Goal: Task Accomplishment & Management: Complete application form

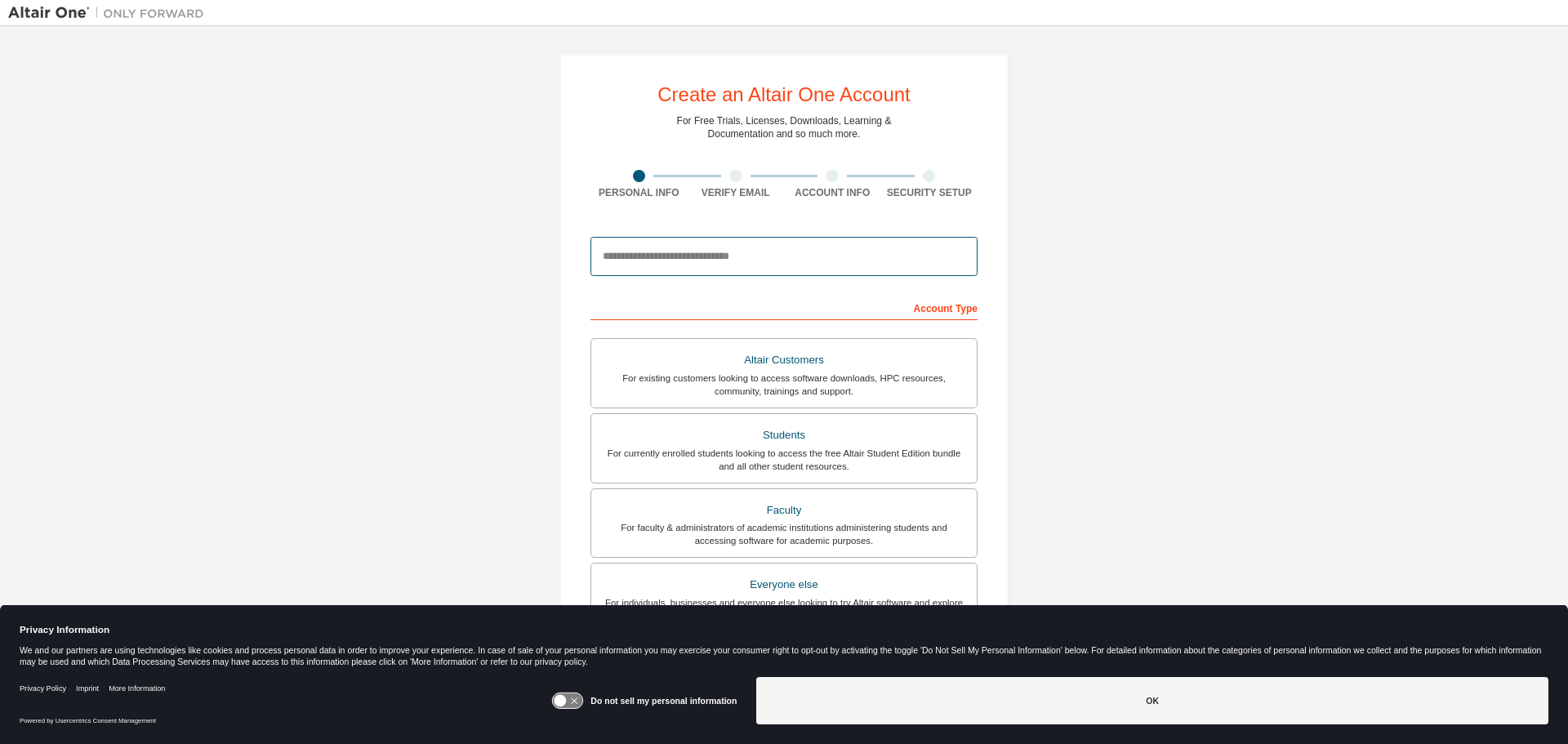
click at [761, 259] on input "email" at bounding box center [784, 257] width 387 height 39
type input "**********"
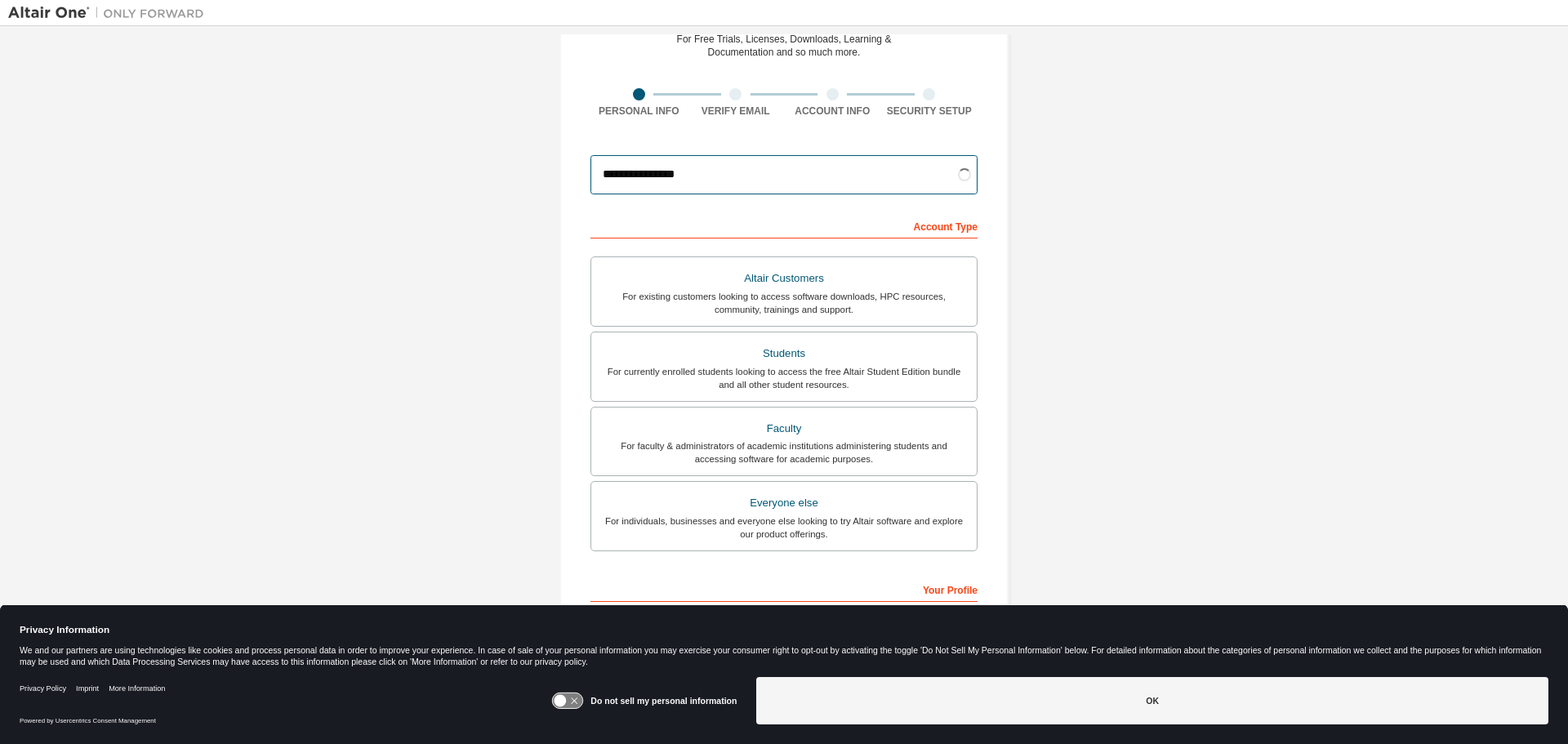
scroll to position [163, 0]
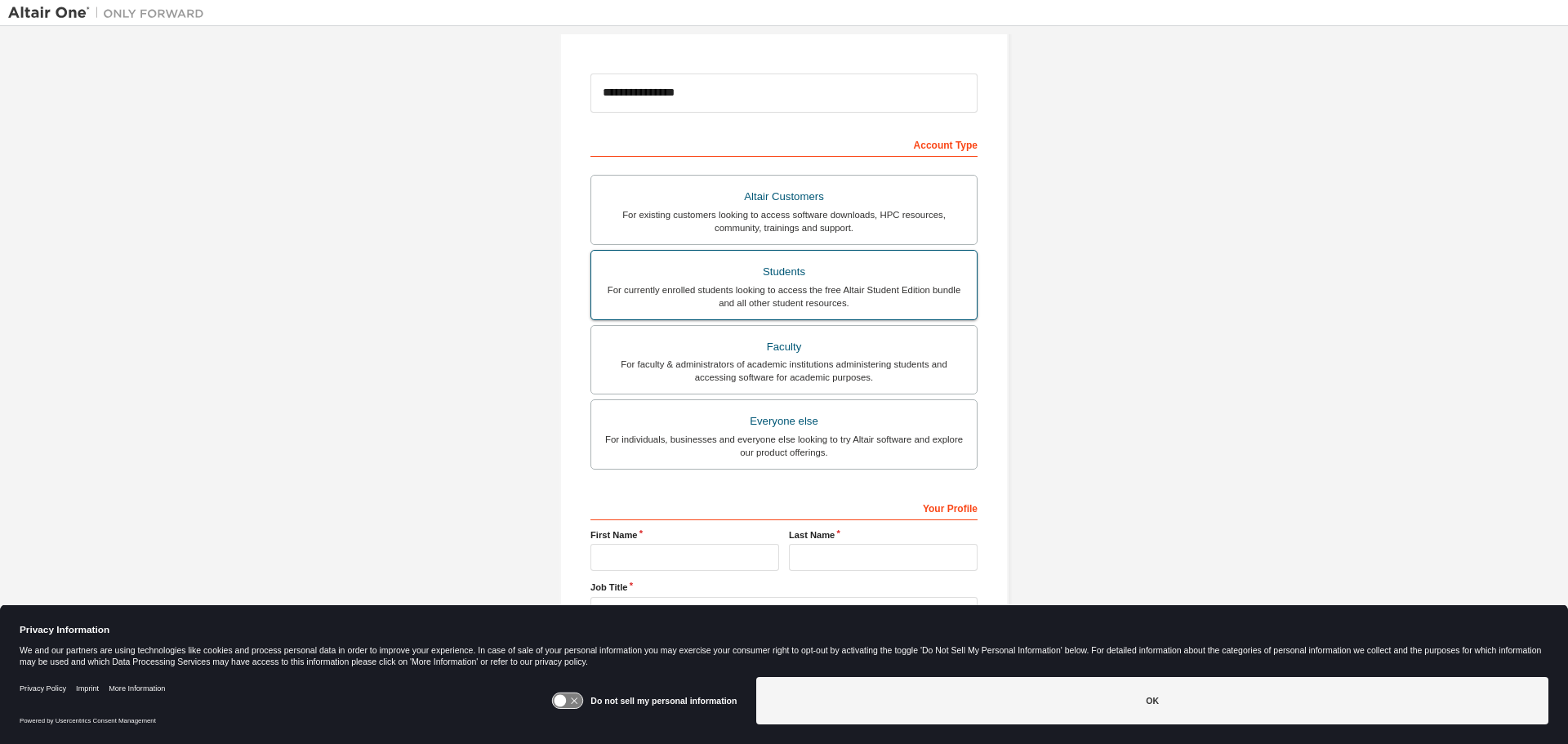
click at [858, 277] on div "Students" at bounding box center [784, 272] width 366 height 23
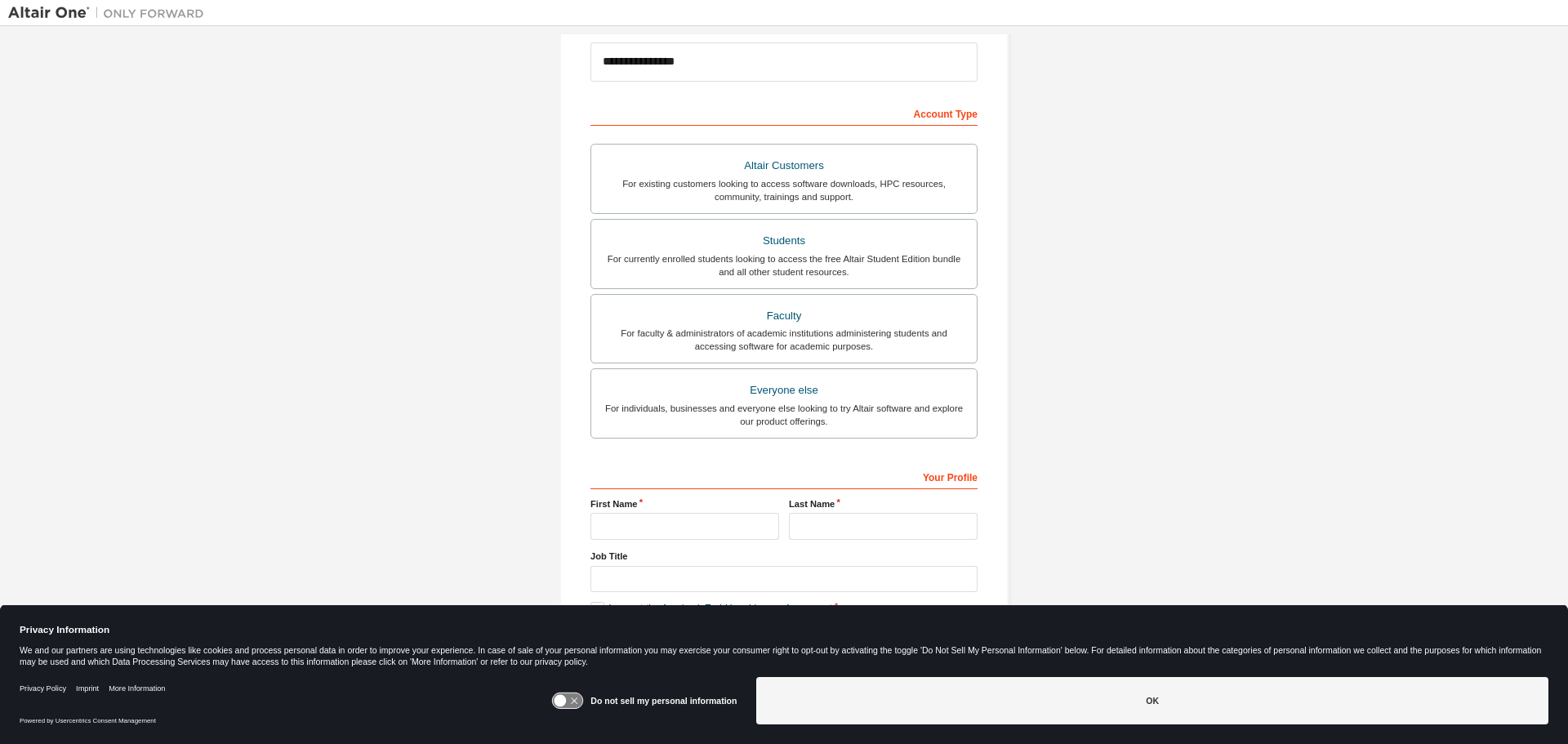
scroll to position [211, 0]
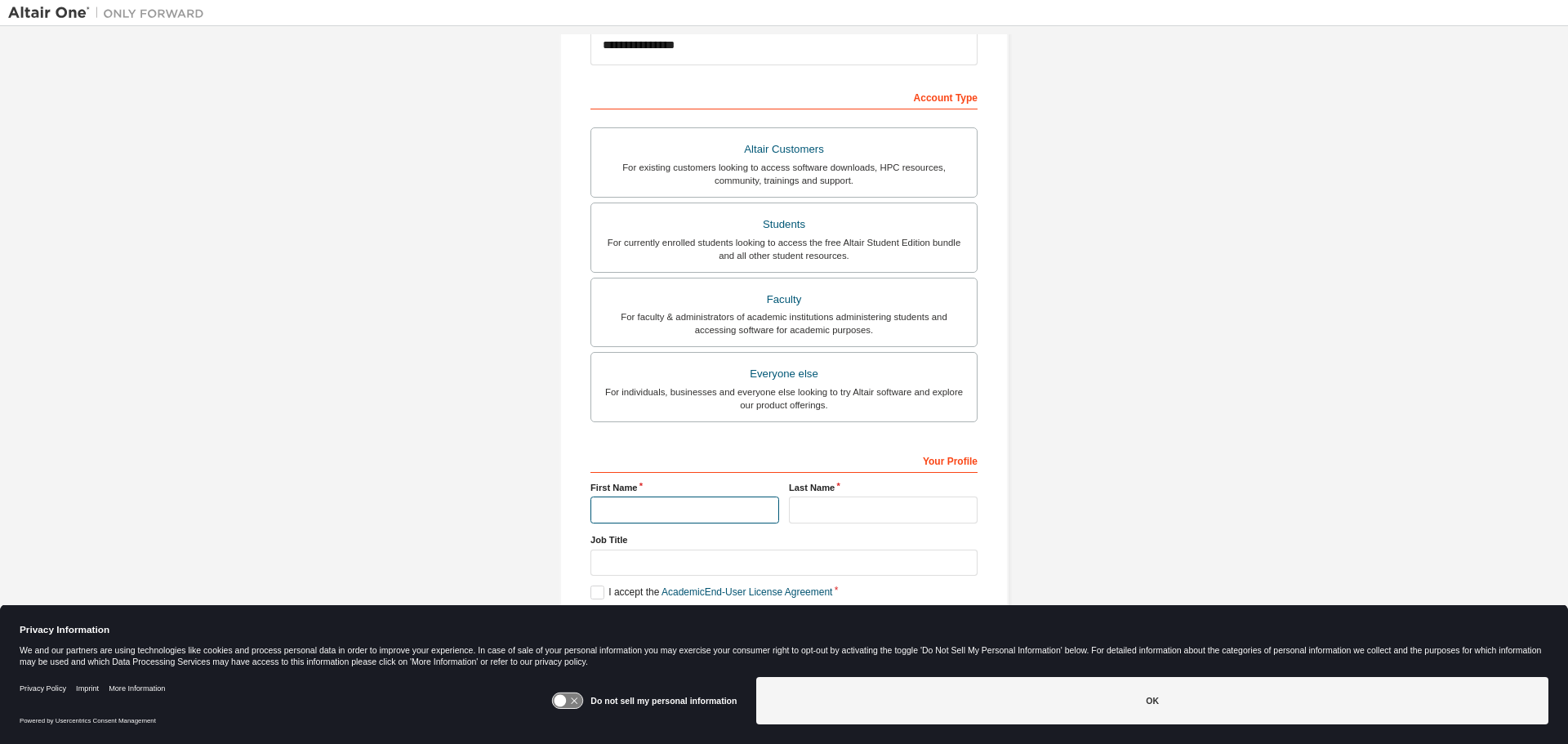
click at [700, 502] on input "text" at bounding box center [685, 509] width 189 height 27
type input "*****"
click at [799, 496] on input "text" at bounding box center [883, 509] width 189 height 27
type input "****"
click at [769, 564] on input "text" at bounding box center [784, 563] width 387 height 27
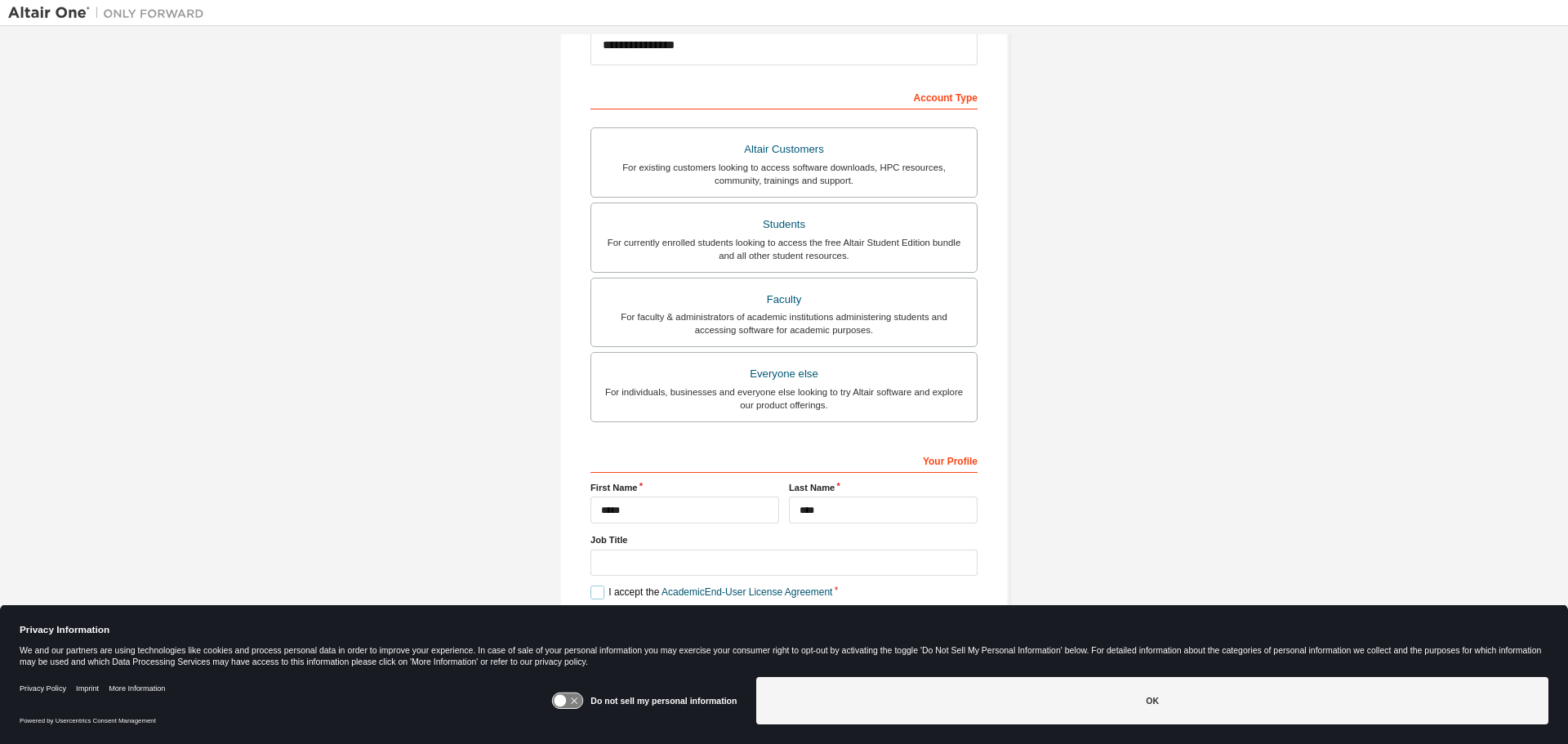
click at [597, 591] on label "I accept the Academic End-User License Agreement" at bounding box center [711, 592] width 242 height 14
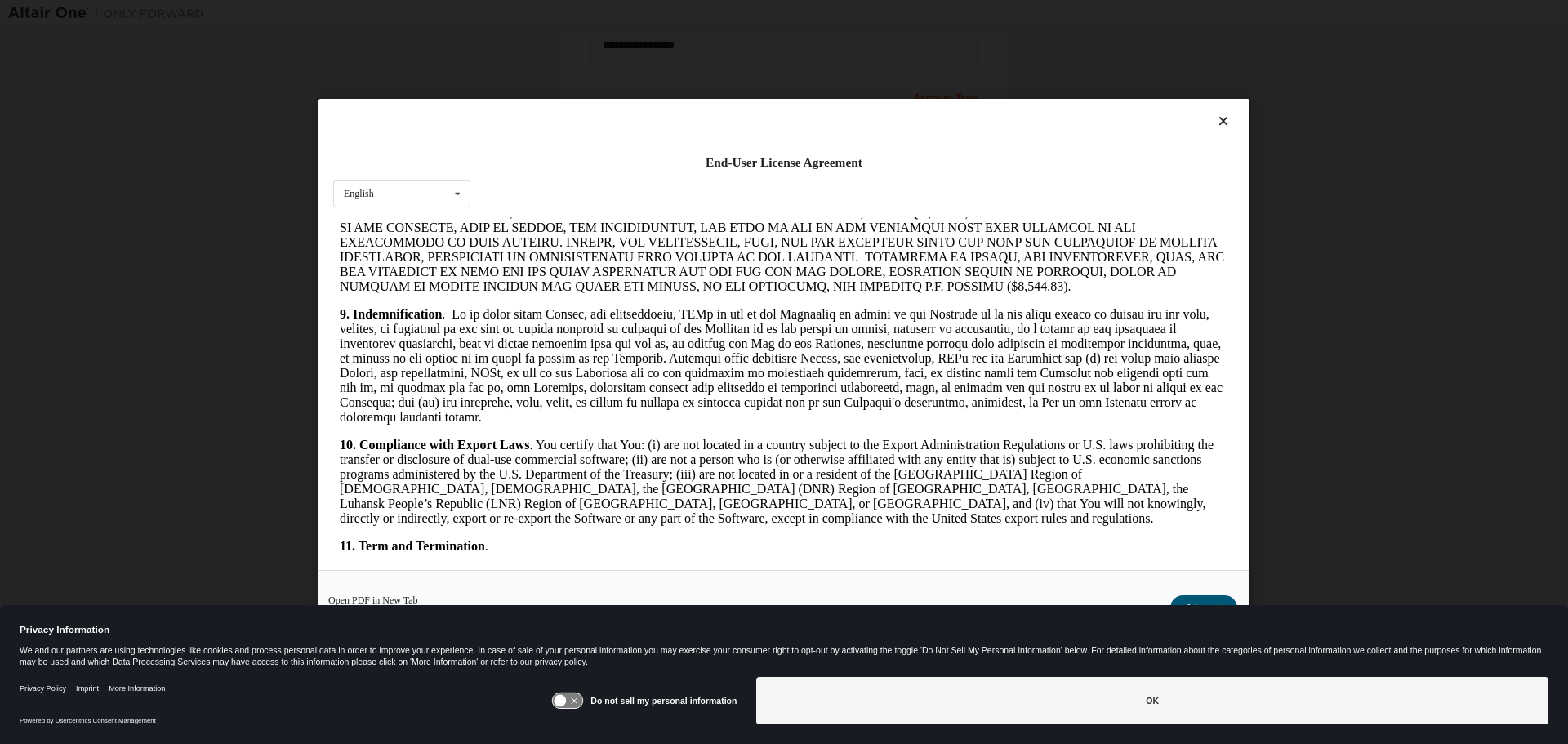
scroll to position [2463, 0]
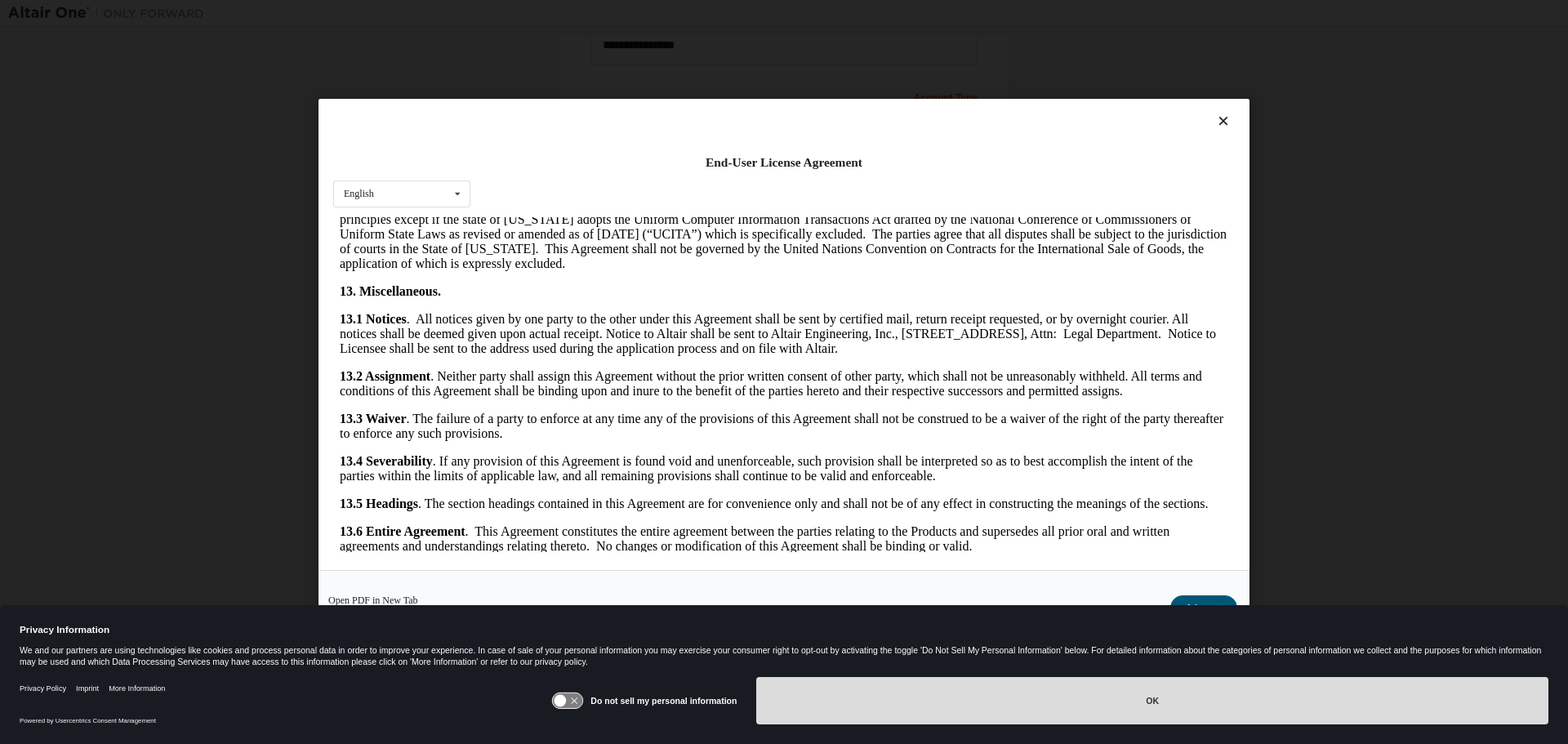
click at [886, 691] on button "OK" at bounding box center [1152, 701] width 792 height 48
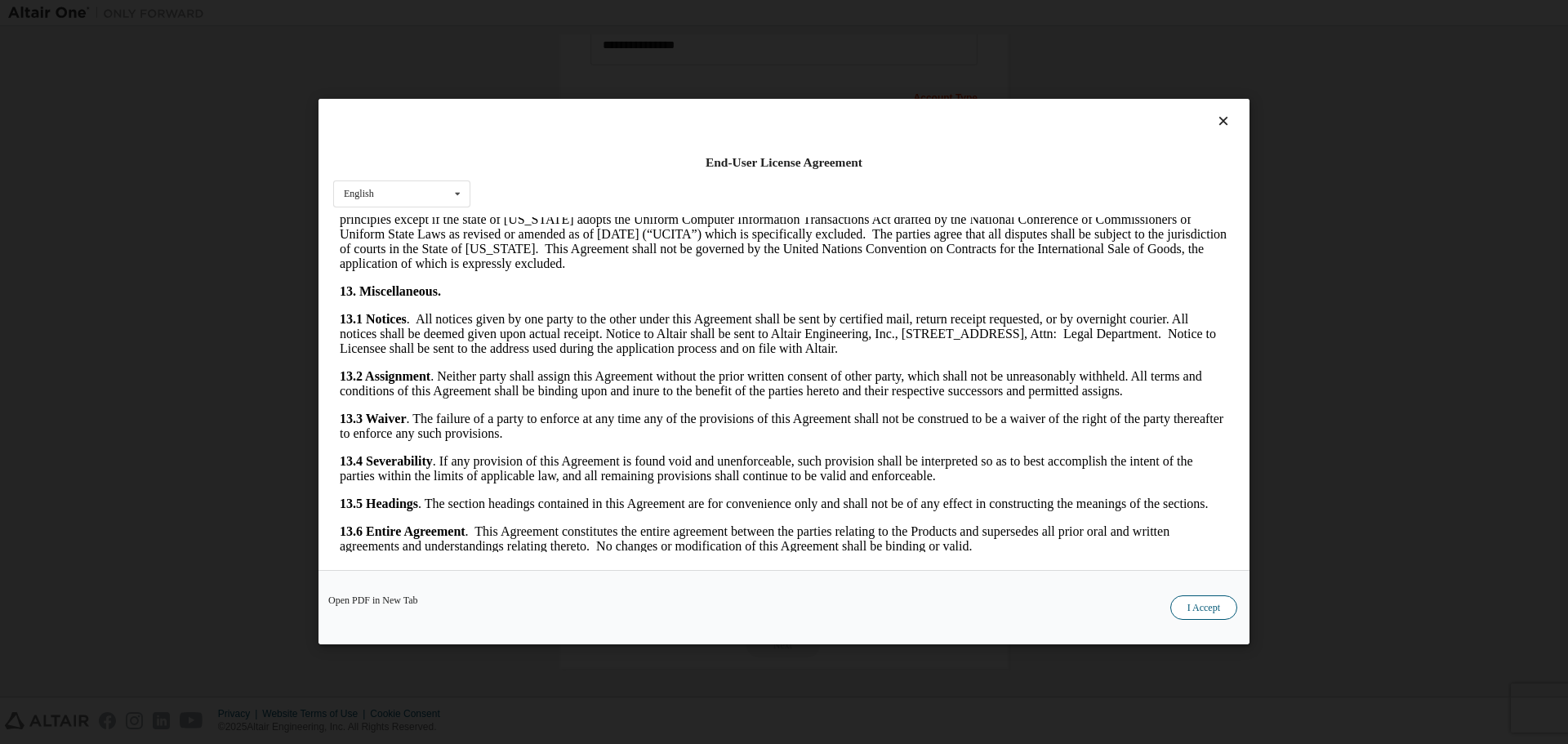
click at [1218, 607] on button "I Accept" at bounding box center [1204, 609] width 67 height 25
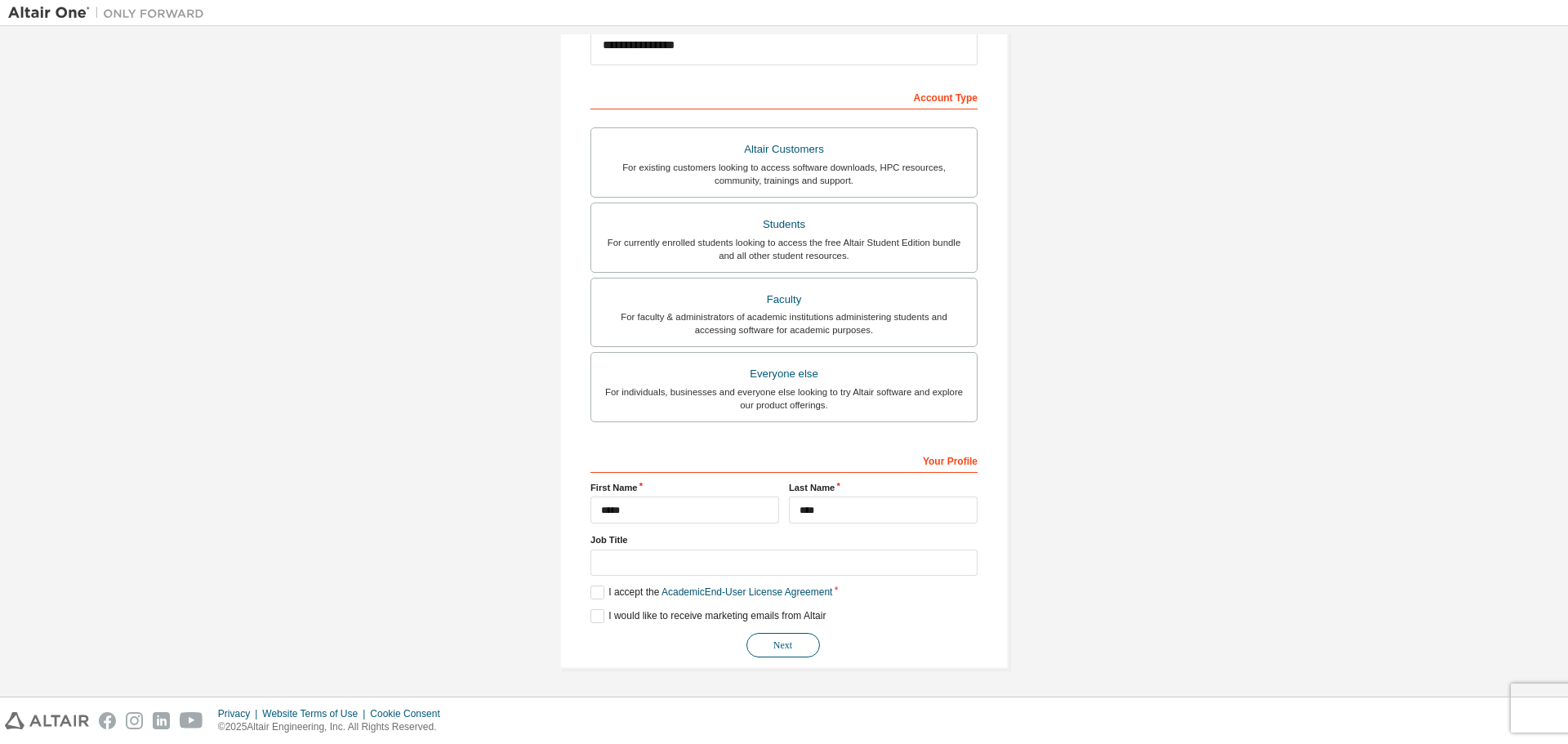
click at [765, 643] on button "Next" at bounding box center [784, 645] width 74 height 25
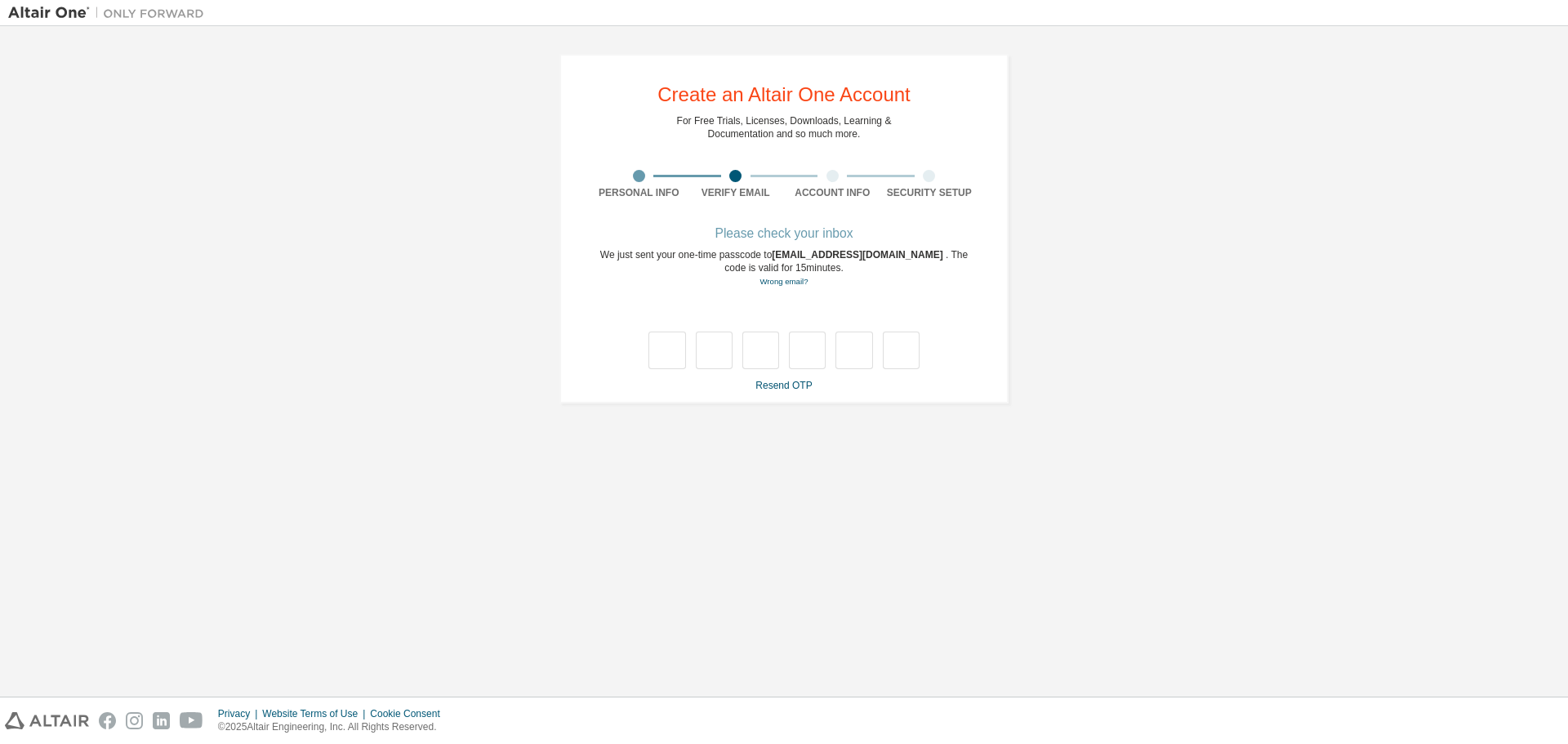
scroll to position [0, 0]
type input "*"
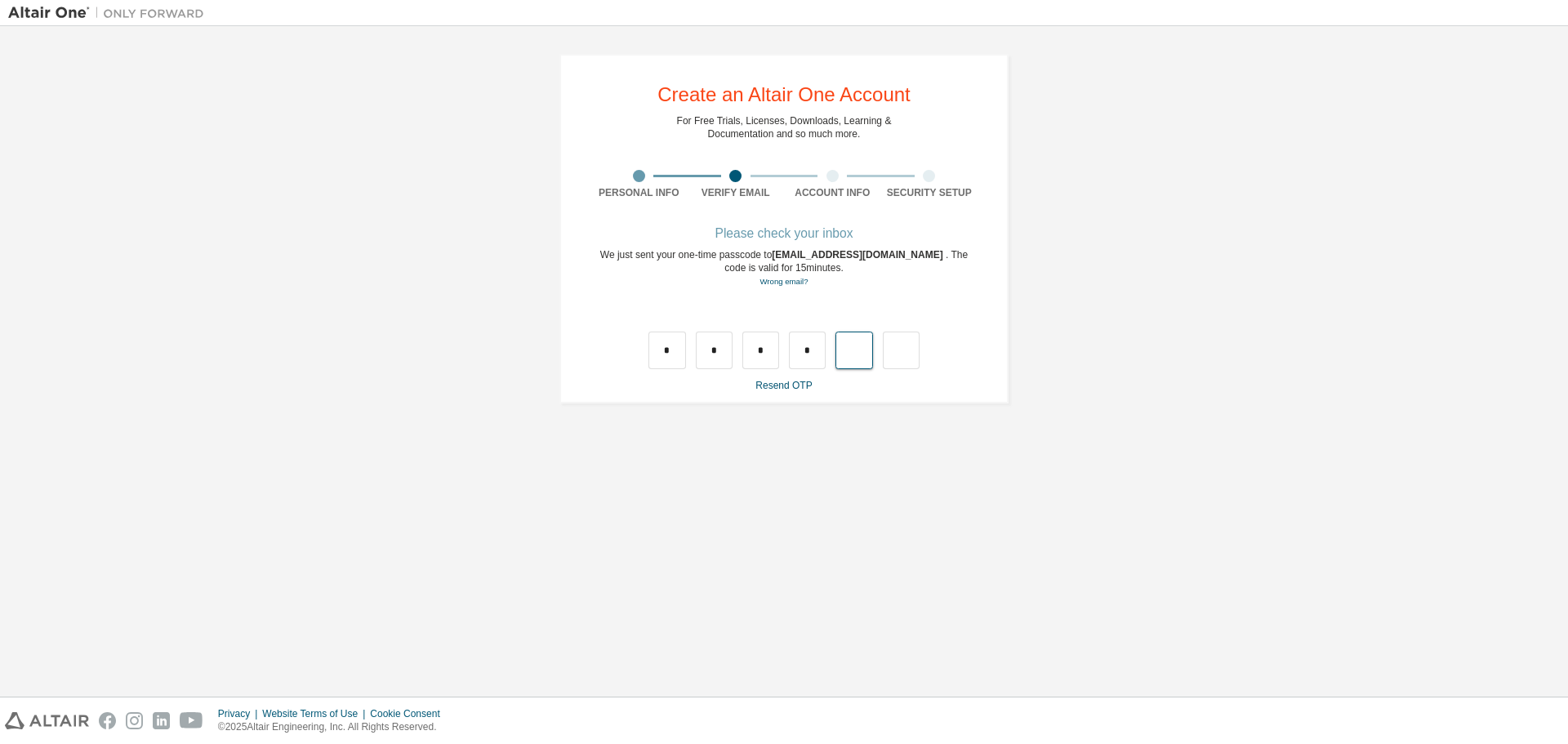
type input "*"
